Goal: Task Accomplishment & Management: Complete application form

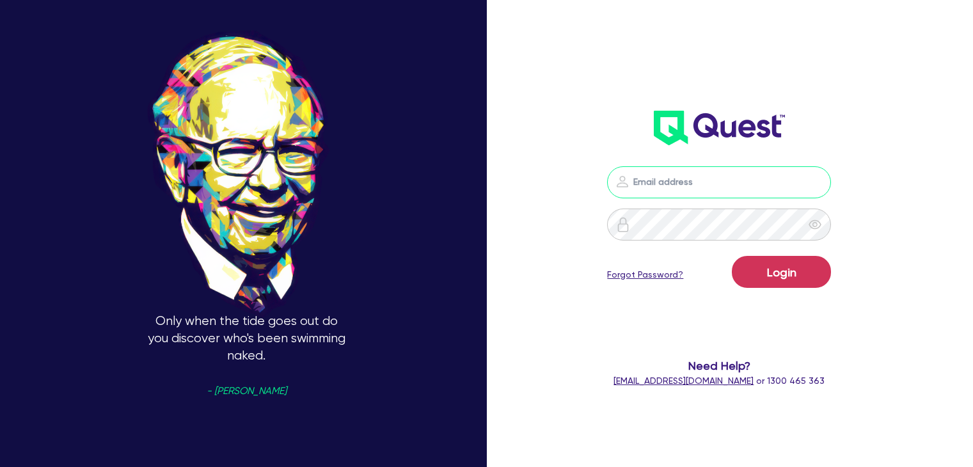
click at [720, 175] on input "email" at bounding box center [719, 182] width 224 height 32
type input "[PERSON_NAME][EMAIL_ADDRESS][DOMAIN_NAME]"
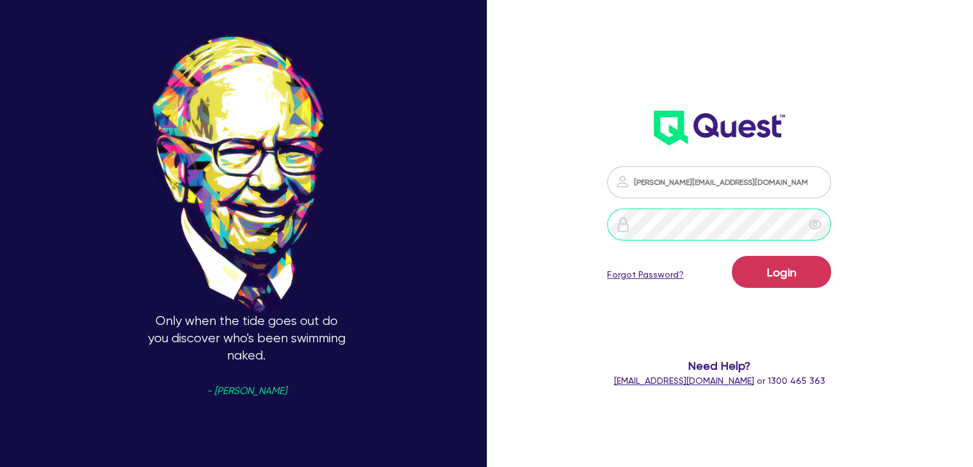
click at [732, 256] on button "Login" at bounding box center [781, 272] width 99 height 32
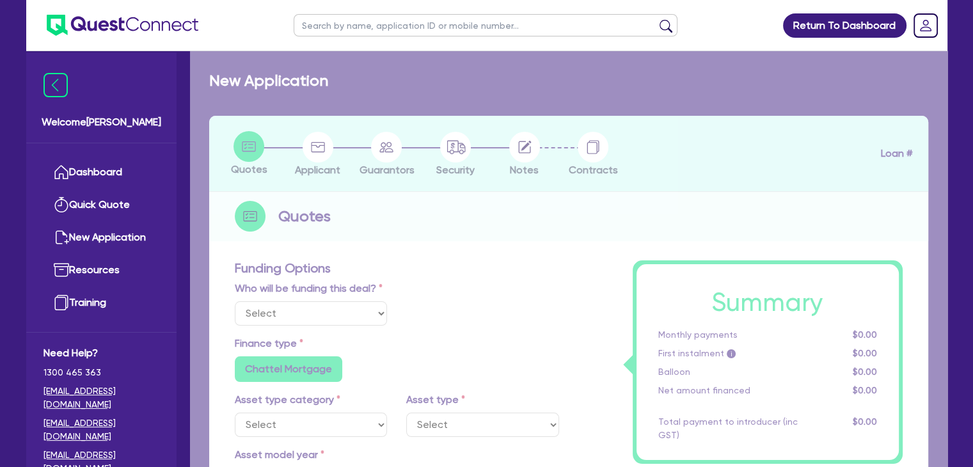
select select "Other"
select select "PRIMARY_ASSETS"
type input "2023"
radio input "true"
type input "254,898.6"
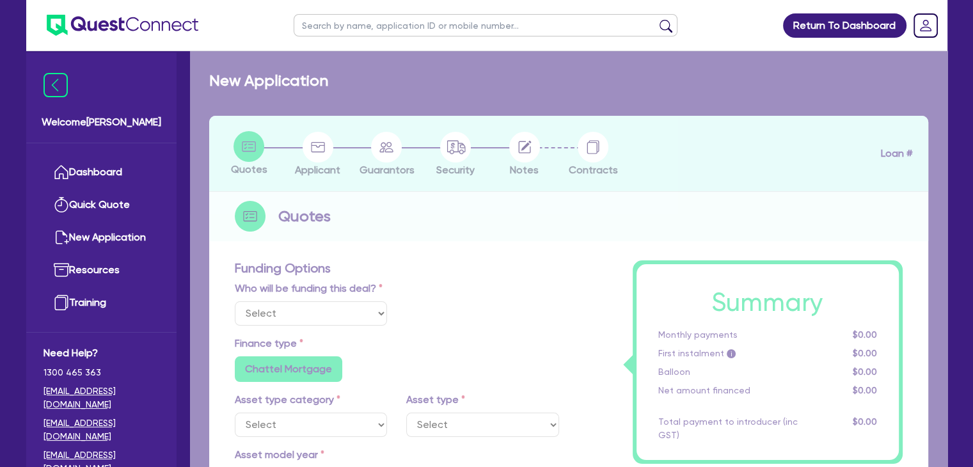
type input "2,500"
type input "2"
type input "5,047.97"
type input "6.85"
type input "900"
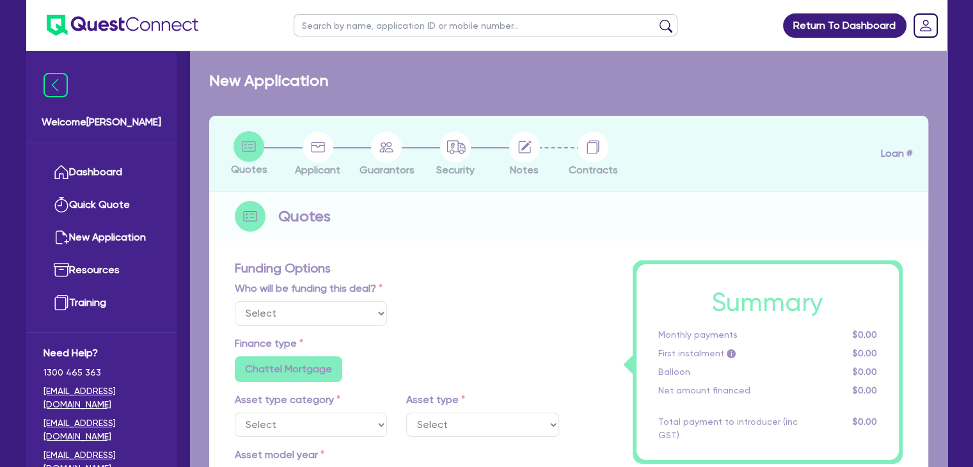
radio input "false"
select select "YELLOW_GOODS_AND_EXCAVATORS"
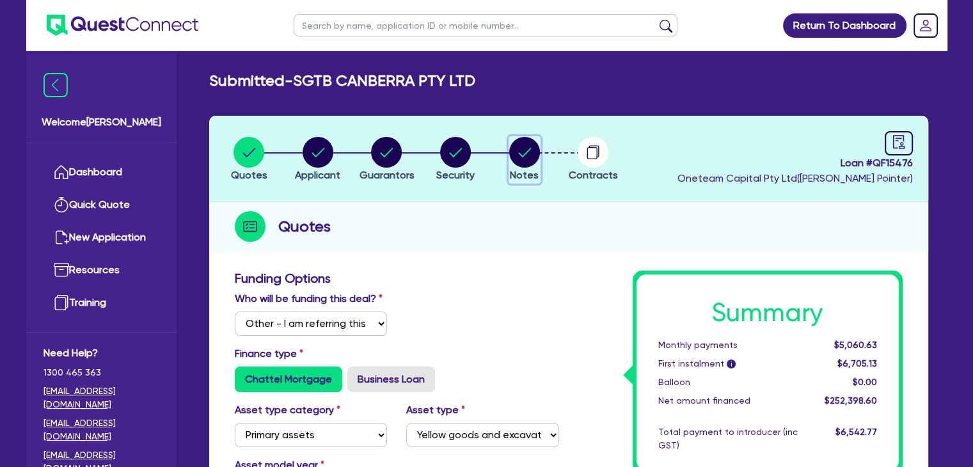
click at [527, 152] on icon "button" at bounding box center [524, 152] width 13 height 9
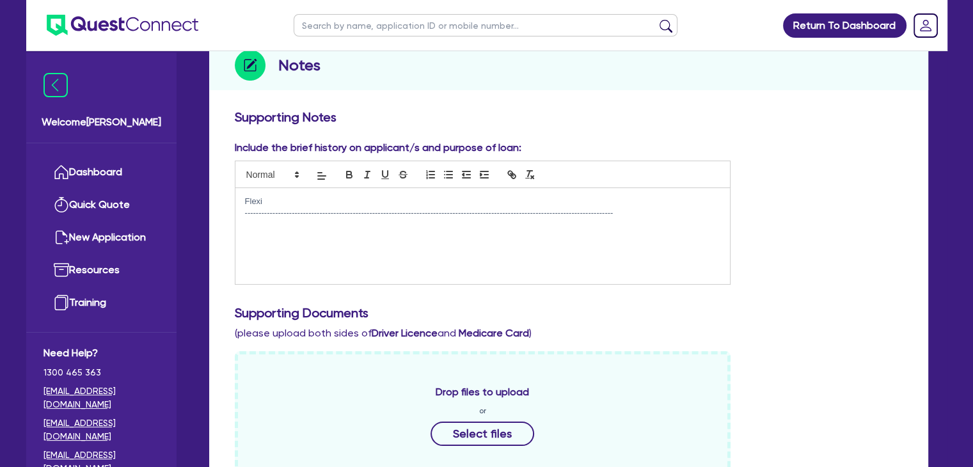
scroll to position [151, 0]
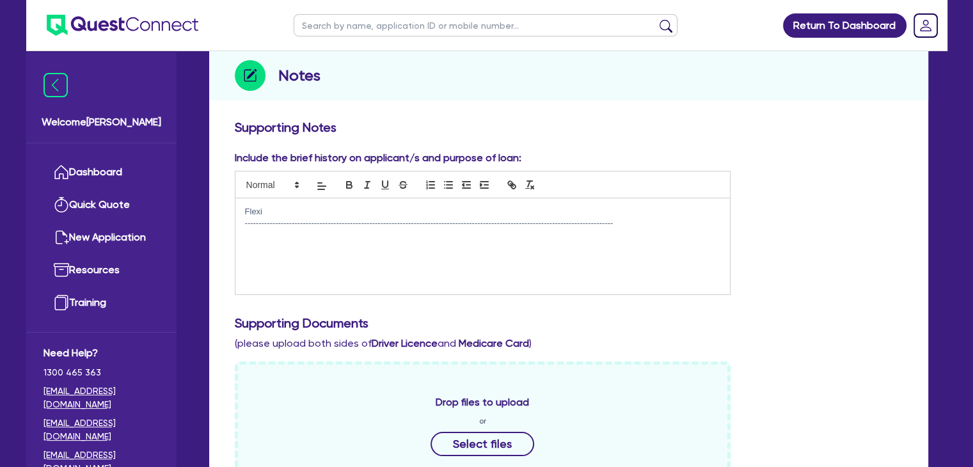
click at [276, 216] on p "Flexi" at bounding box center [483, 212] width 476 height 12
click at [326, 236] on p "Correspondence to" at bounding box center [483, 236] width 476 height 12
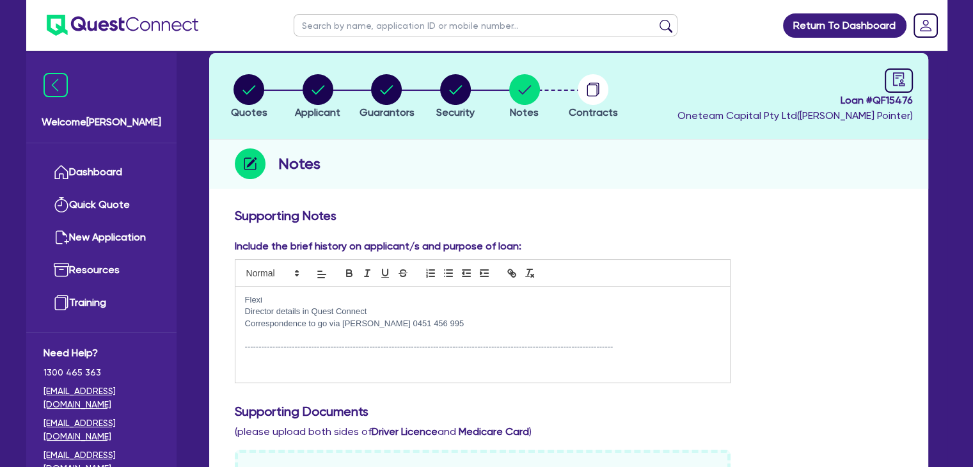
scroll to position [61, 0]
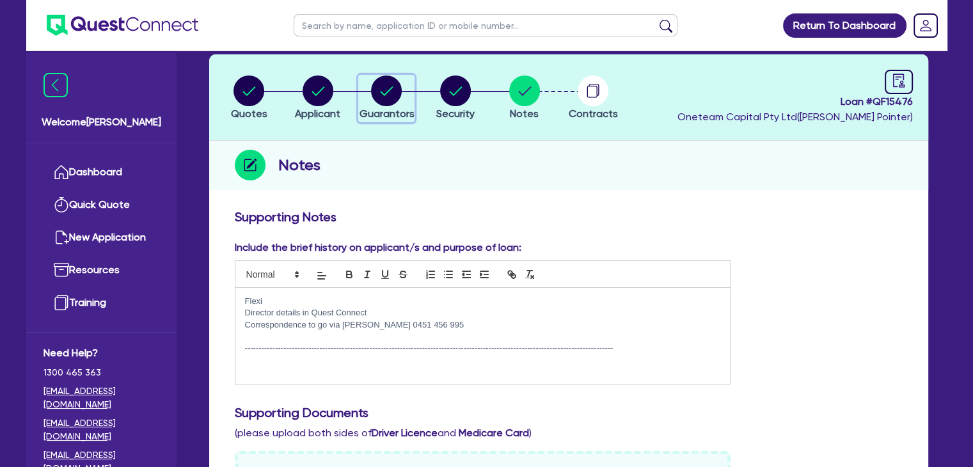
click at [381, 89] on circle "button" at bounding box center [386, 90] width 31 height 31
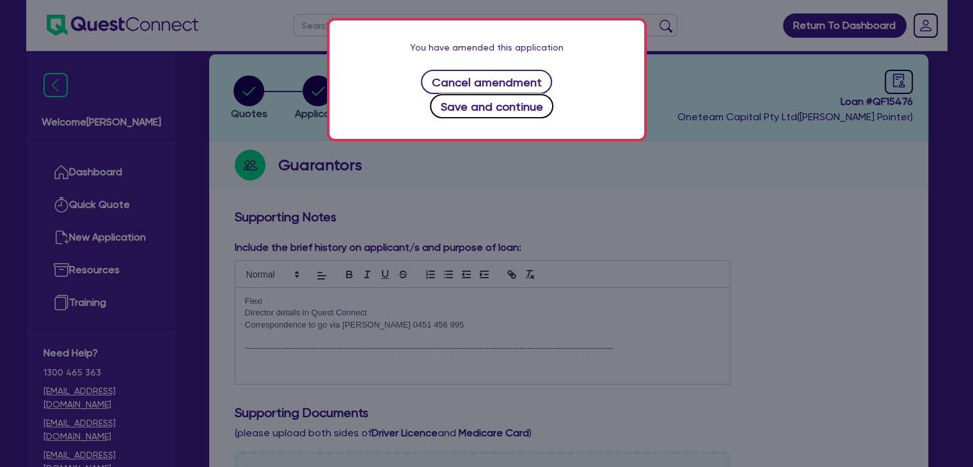
click at [532, 94] on button "Save and continue" at bounding box center [491, 106] width 123 height 24
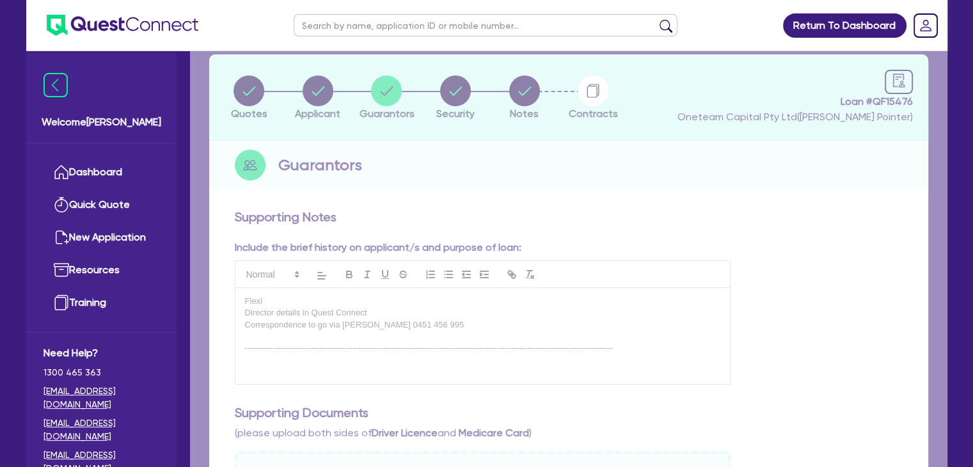
select select "MRS"
select select "ACT"
select select "MARRIED"
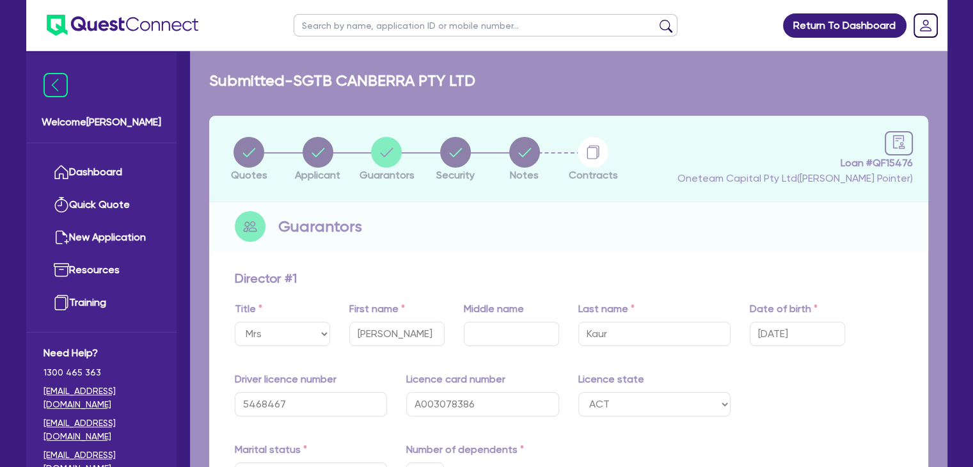
type input "0"
type input "0451 456 995"
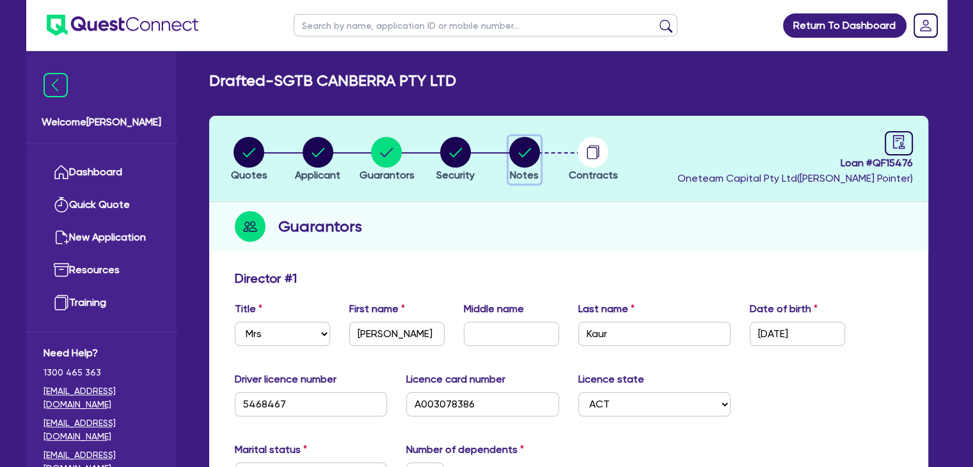
click at [526, 144] on circle "button" at bounding box center [524, 152] width 31 height 31
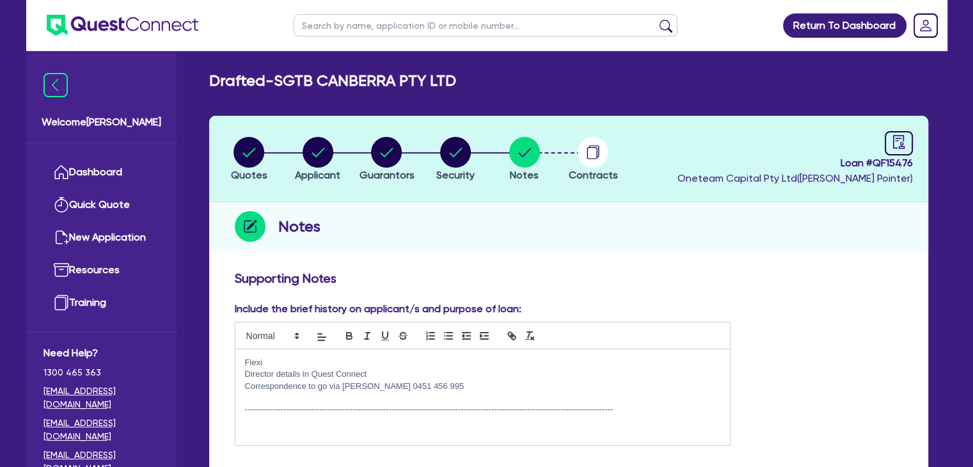
click at [264, 392] on p at bounding box center [483, 398] width 476 height 12
click at [271, 361] on p "Flexi" at bounding box center [483, 363] width 476 height 12
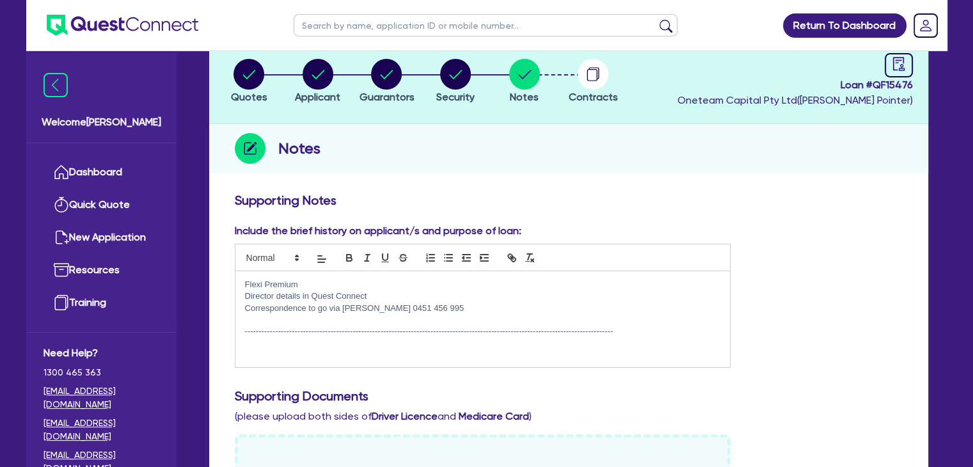
scroll to position [79, 0]
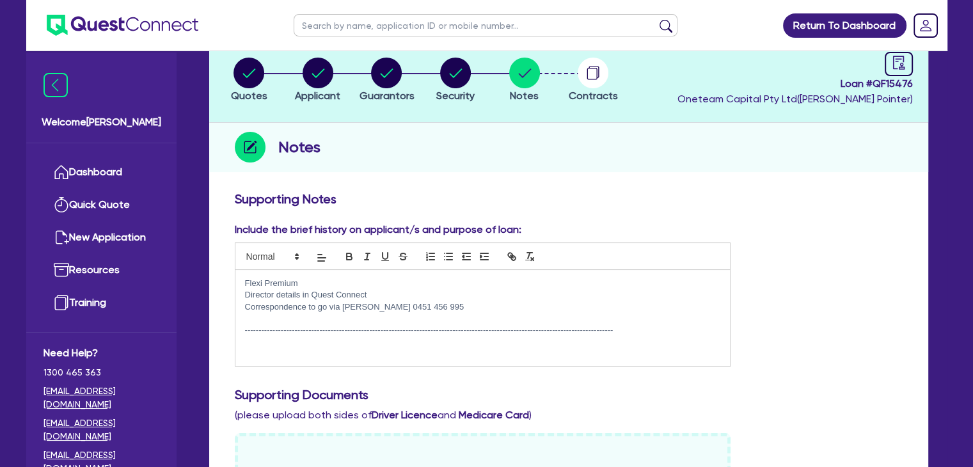
click at [266, 321] on p at bounding box center [483, 319] width 476 height 12
click at [266, 321] on p "admin" at bounding box center [483, 319] width 476 height 12
click at [299, 354] on div "Flexi Premium Director details in Quest Connect Correspondence to go via [PERSO…" at bounding box center [482, 318] width 495 height 96
click at [665, 334] on p "-------------------------------------------------------------------------------…" at bounding box center [483, 330] width 476 height 12
click at [322, 80] on circle "button" at bounding box center [318, 73] width 31 height 31
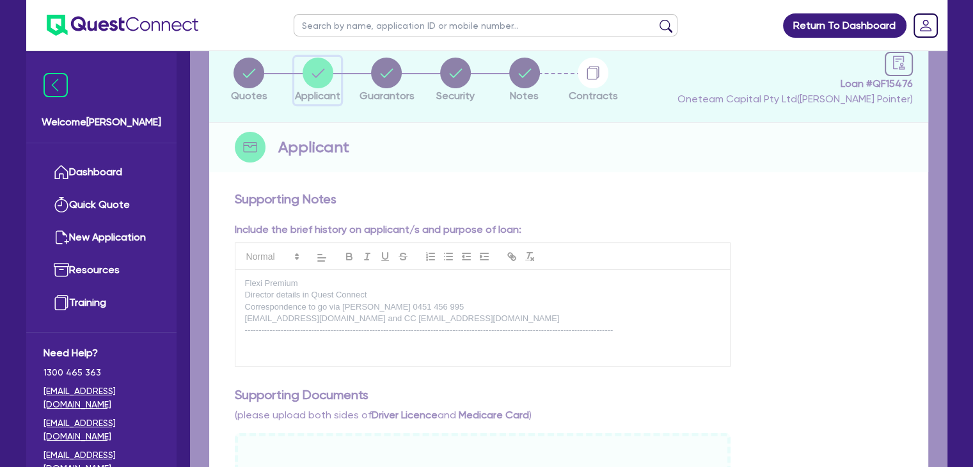
select select "COMPANY"
select select "BUILDING_CONSTRUCTION"
select select "TRADES_SERVICES_BUSINESSES_GOVERNMENT"
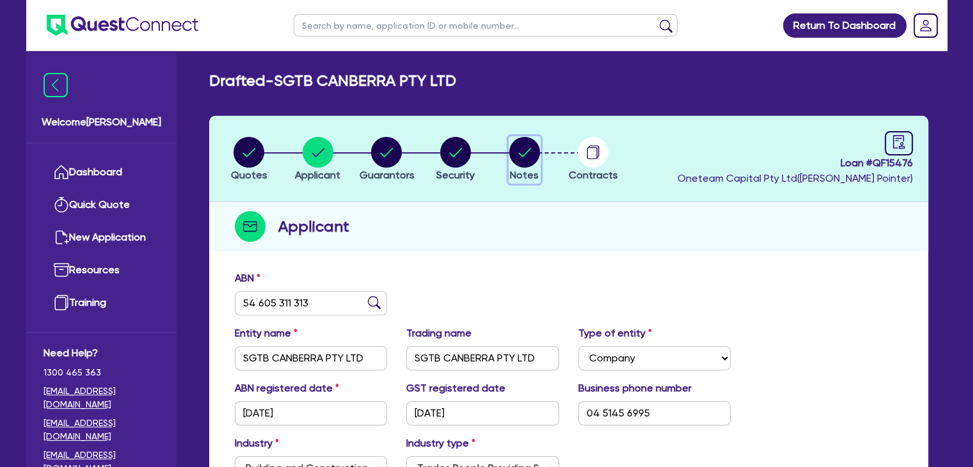
click at [530, 150] on circle "button" at bounding box center [524, 152] width 31 height 31
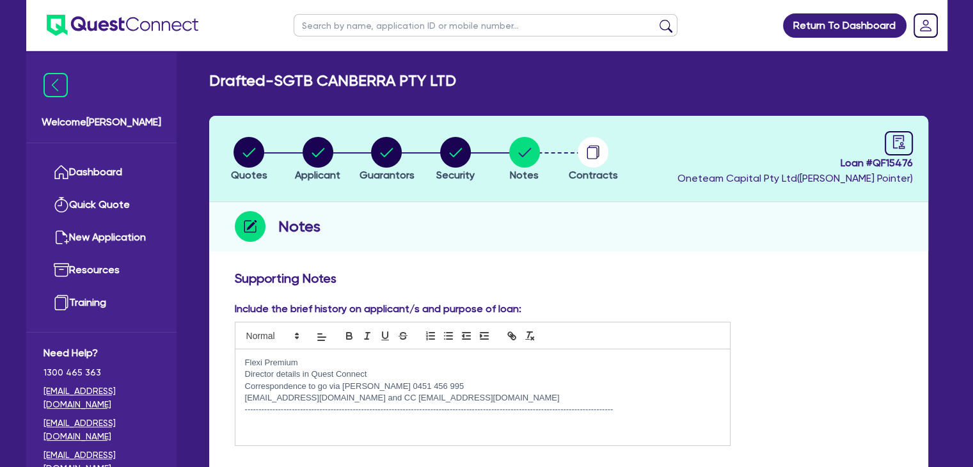
click at [258, 429] on div "Flexi Premium Director details in Quest Connect Correspondence to go via [PERSO…" at bounding box center [482, 397] width 495 height 96
click at [640, 404] on p "-------------------------------------------------------------------------------…" at bounding box center [483, 410] width 476 height 12
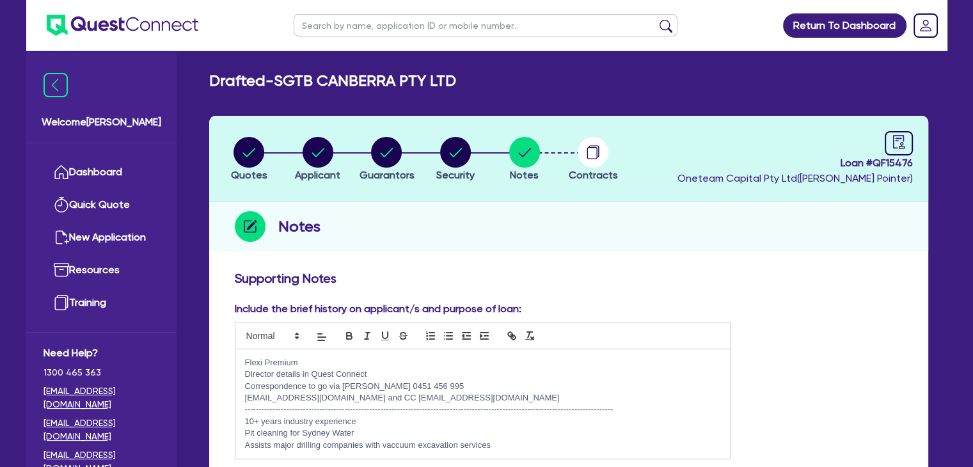
click at [397, 444] on p "Assists major drilling companies with vaccuum excavation services" at bounding box center [483, 445] width 476 height 12
click at [512, 448] on p "Assists major drilling companies with vacuum excavation services" at bounding box center [483, 445] width 476 height 12
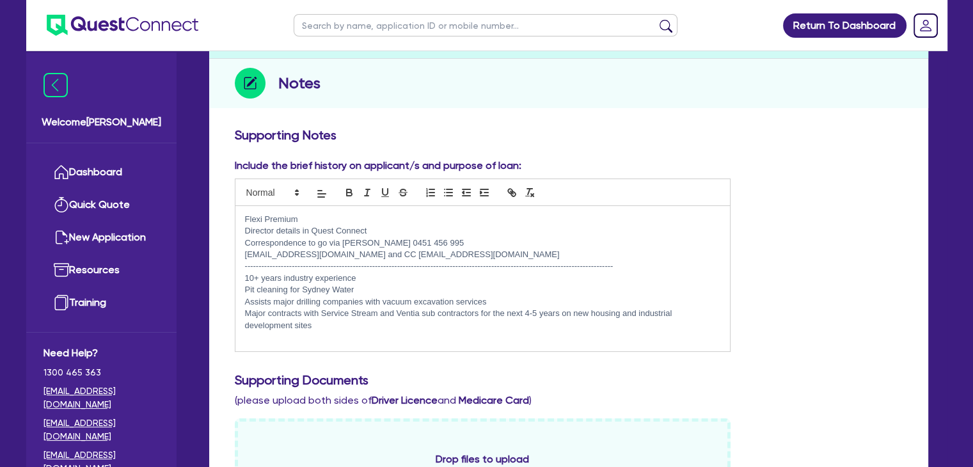
scroll to position [145, 0]
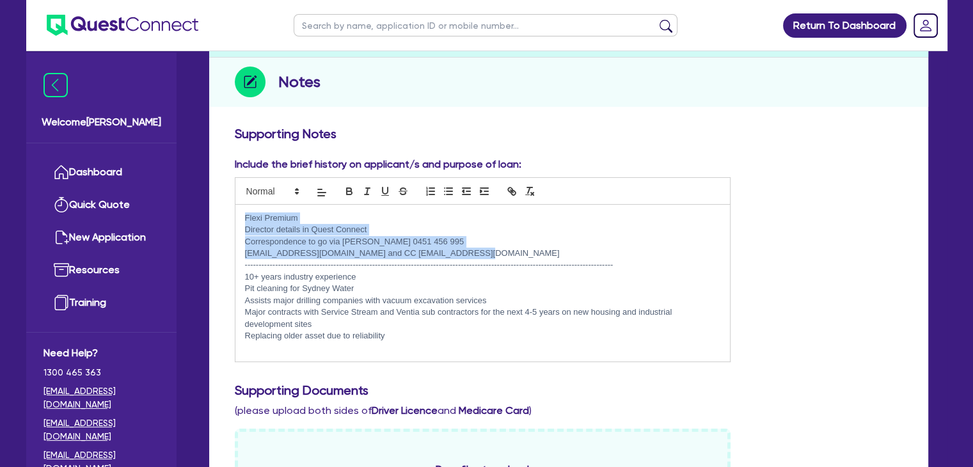
drag, startPoint x: 491, startPoint y: 251, endPoint x: 241, endPoint y: 217, distance: 253.1
click at [241, 217] on div "Flexi Premium Director details in Quest Connect Correspondence to go via [PERSO…" at bounding box center [482, 283] width 495 height 157
click at [348, 191] on icon "button" at bounding box center [349, 192] width 5 height 3
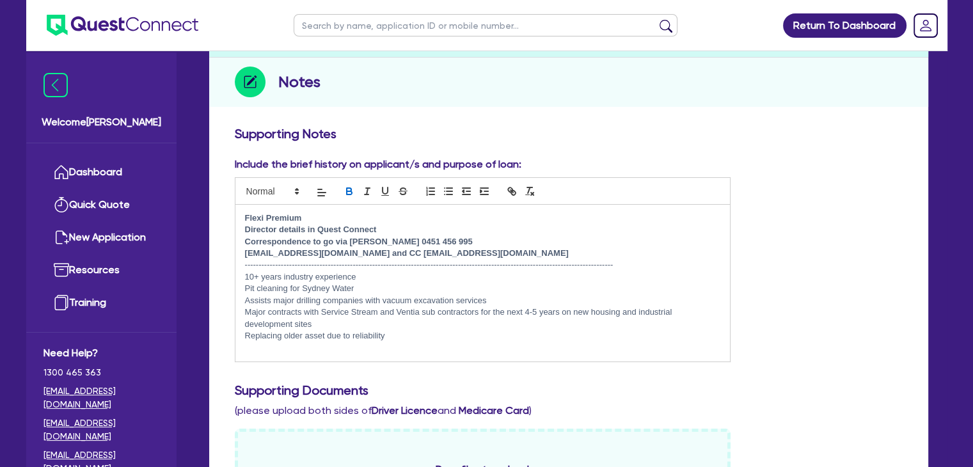
click at [394, 336] on p "Replacing older asset due to reliability" at bounding box center [483, 336] width 476 height 12
click at [243, 277] on div "Flexi Premium Director details in Quest Connect Correspondence to go via [PERSO…" at bounding box center [482, 283] width 495 height 157
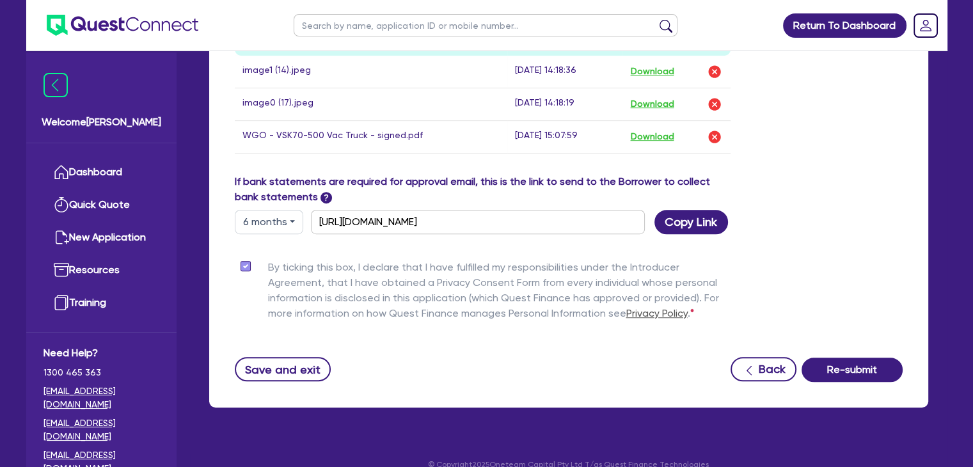
scroll to position [704, 0]
click at [276, 369] on button "Save and exit" at bounding box center [283, 368] width 97 height 24
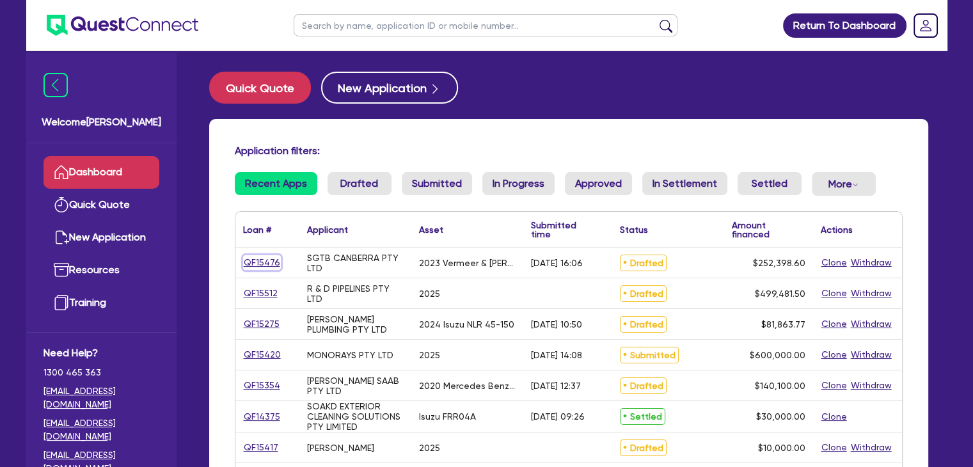
click at [261, 264] on link "QF15476" at bounding box center [262, 262] width 38 height 15
select select "Other"
select select "PRIMARY_ASSETS"
select select "YELLOW_GOODS_AND_EXCAVATORS"
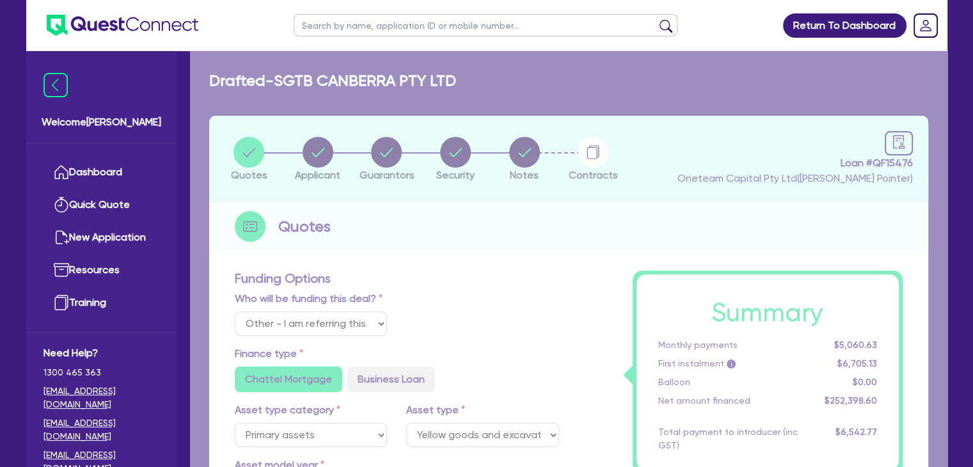
type input "254,898.6"
type input "2,500"
type input "5,047.97"
